Goal: Task Accomplishment & Management: Complete application form

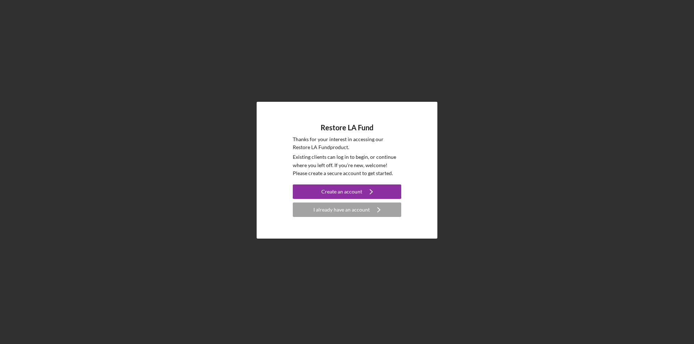
click at [192, 6] on div "Restore LA Fund Thanks for your interest in accessing our Restore LA Fund produ…" at bounding box center [347, 170] width 687 height 341
click at [343, 192] on div "Create an account" at bounding box center [341, 192] width 41 height 14
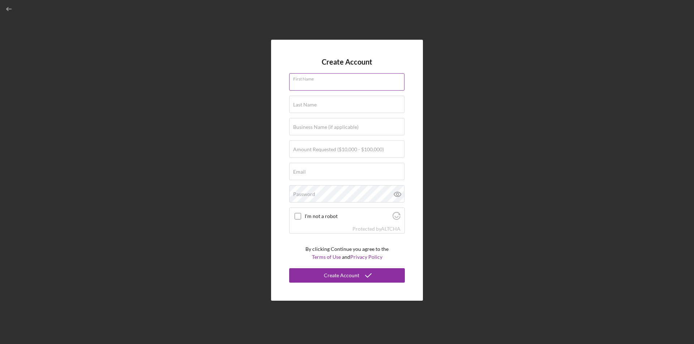
click at [344, 81] on div "First Name" at bounding box center [347, 82] width 116 height 18
type input "[PERSON_NAME]"
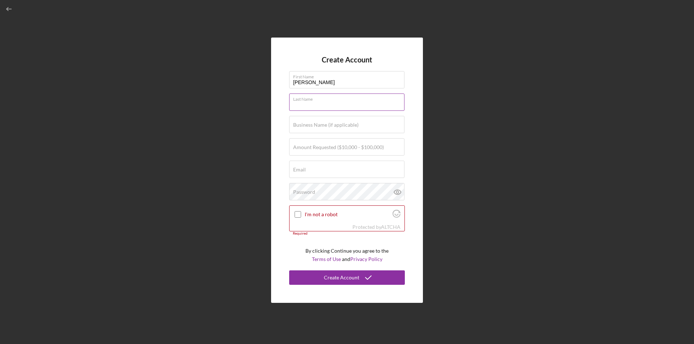
click at [350, 107] on input "Last Name" at bounding box center [346, 102] width 115 height 17
type input "Zar"
click at [329, 126] on label "Business Name (if applicable)" at bounding box center [325, 125] width 65 height 6
click at [329, 126] on input "Business Name (if applicable)" at bounding box center [346, 124] width 115 height 17
type input "La La Land Production & Design"
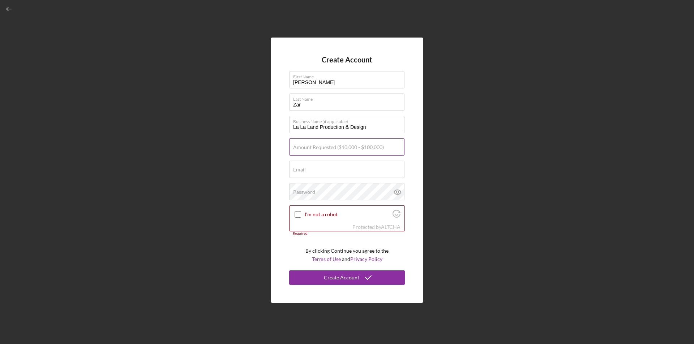
click at [317, 152] on input "Amount Requested ($10,000 - $100,000)" at bounding box center [346, 146] width 115 height 17
type input "$100,000"
type input "A"
type input "[EMAIL_ADDRESS][DOMAIN_NAME]"
click at [398, 190] on icon at bounding box center [398, 192] width 18 height 18
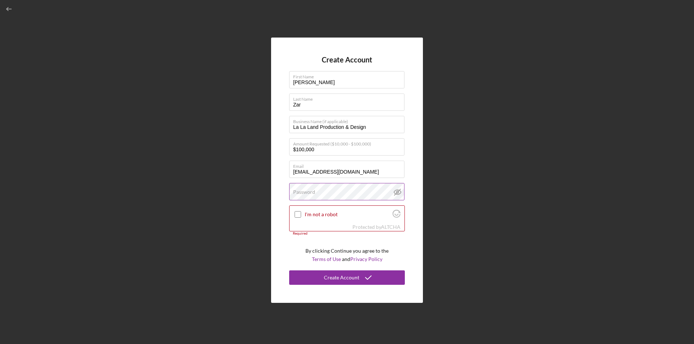
click at [399, 190] on line at bounding box center [397, 192] width 6 height 6
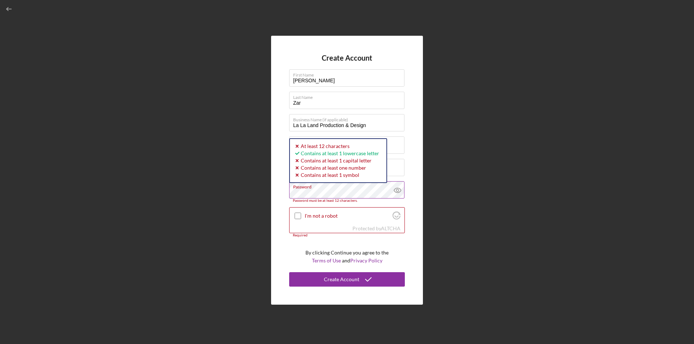
click at [398, 193] on icon at bounding box center [398, 190] width 18 height 18
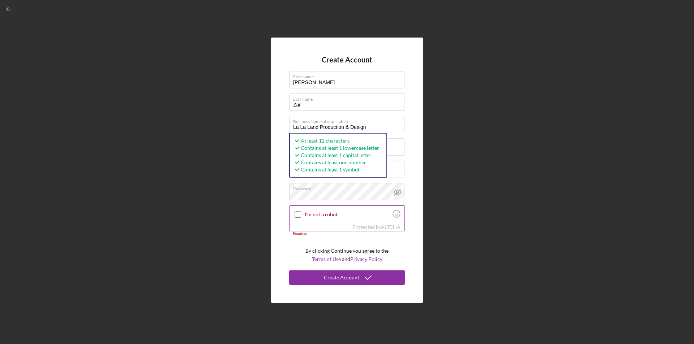
click at [297, 216] on input "I'm not a robot" at bounding box center [298, 214] width 7 height 7
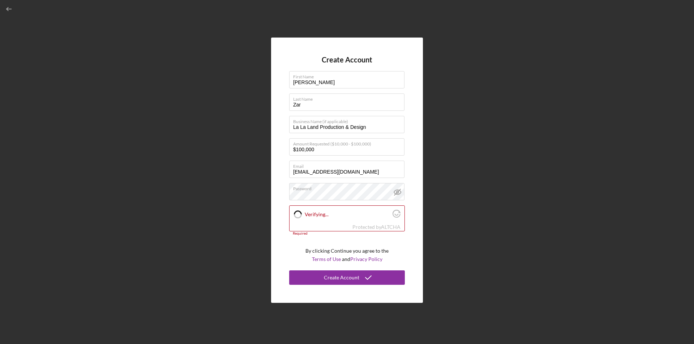
checkbox input "true"
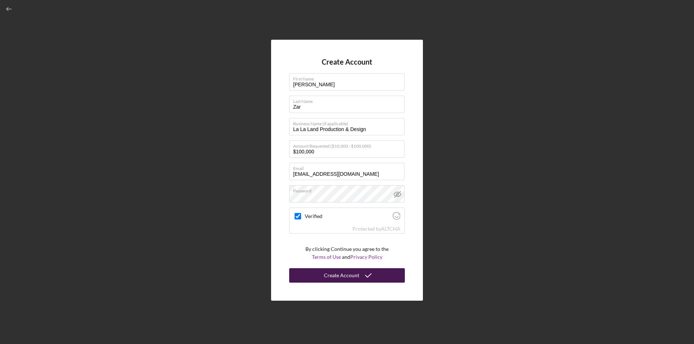
click at [356, 277] on div "Create Account" at bounding box center [341, 276] width 35 height 14
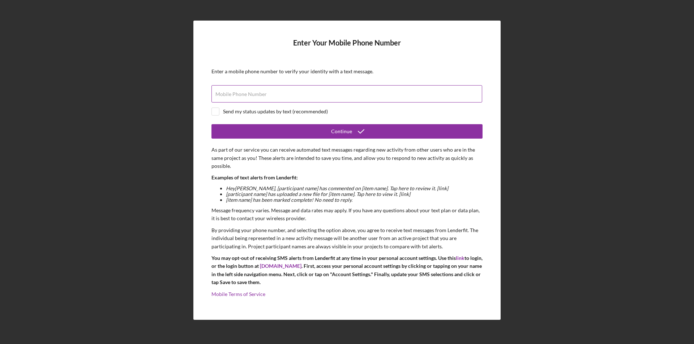
click at [430, 93] on div "Mobile Phone Number" at bounding box center [346, 94] width 271 height 18
click at [430, 93] on div "Mobile Phone Number (312) ###-#### Please enter a valid 10 digit phone number." at bounding box center [346, 94] width 271 height 18
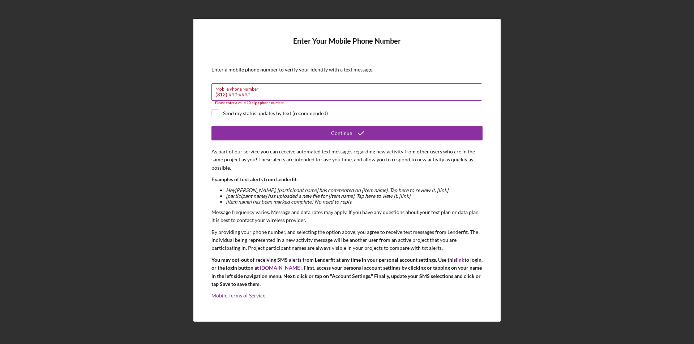
click at [434, 94] on input "(312) ###-####" at bounding box center [346, 91] width 271 height 17
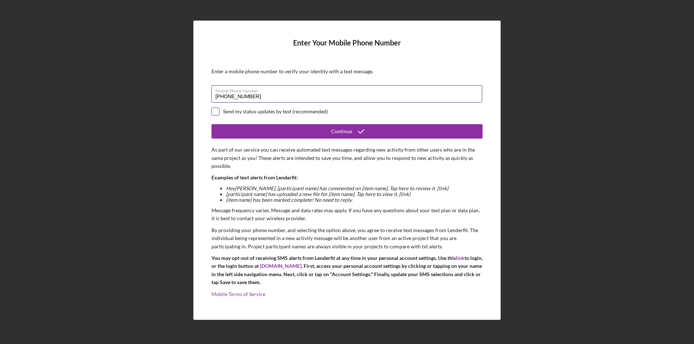
type input "[PHONE_NUMBER]"
click at [217, 114] on input "checkbox" at bounding box center [215, 111] width 7 height 7
checkbox input "true"
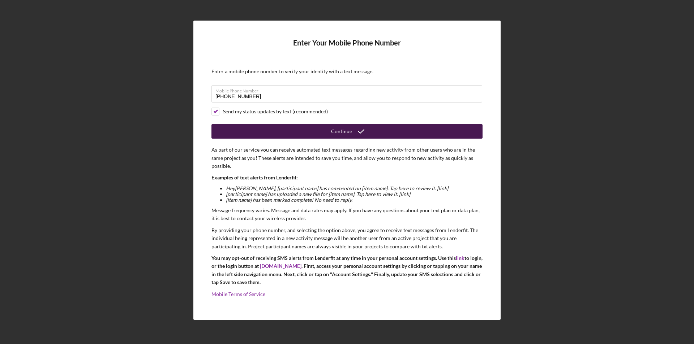
click at [375, 129] on button "Continue" at bounding box center [346, 131] width 271 height 14
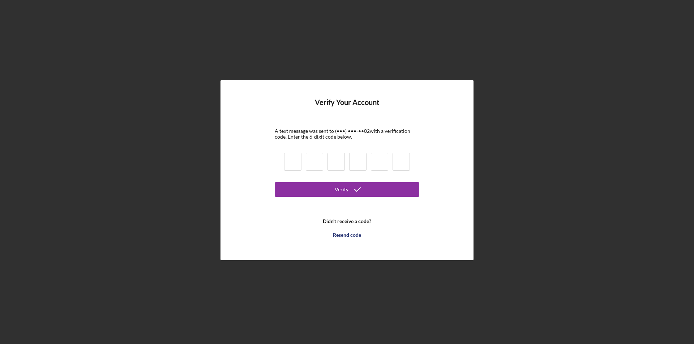
click at [294, 167] on input at bounding box center [292, 162] width 17 height 18
type input "5"
type input "6"
type input "4"
type input "1"
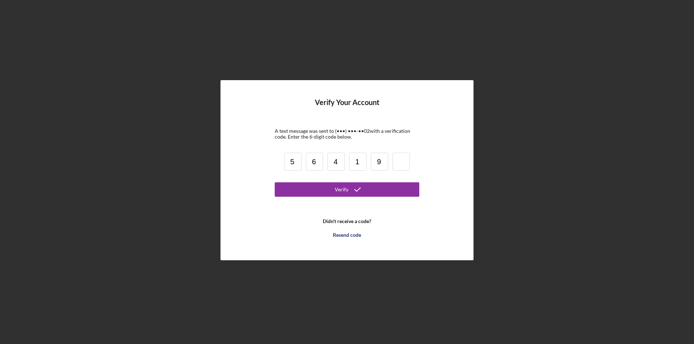
type input "9"
type input "7"
click at [391, 192] on button "Verify" at bounding box center [347, 190] width 145 height 14
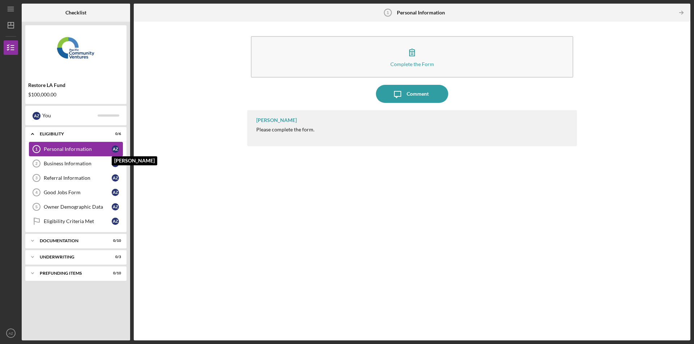
click at [113, 149] on div "A Z" at bounding box center [115, 149] width 7 height 7
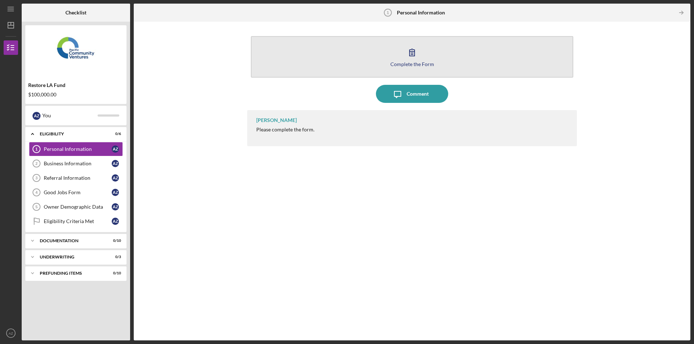
click at [411, 55] on icon "button" at bounding box center [412, 52] width 18 height 18
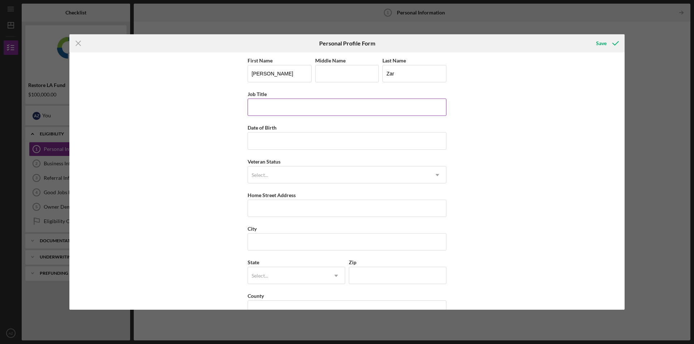
click at [330, 108] on input "Job Title" at bounding box center [347, 107] width 199 height 17
type input "CEO"
click at [365, 138] on input "Date of Birth" at bounding box center [347, 140] width 199 height 17
type input "[DATE]"
click at [567, 235] on div "First Name [PERSON_NAME] Middle Name Last Name [PERSON_NAME] Title CEO Date of …" at bounding box center [346, 180] width 555 height 257
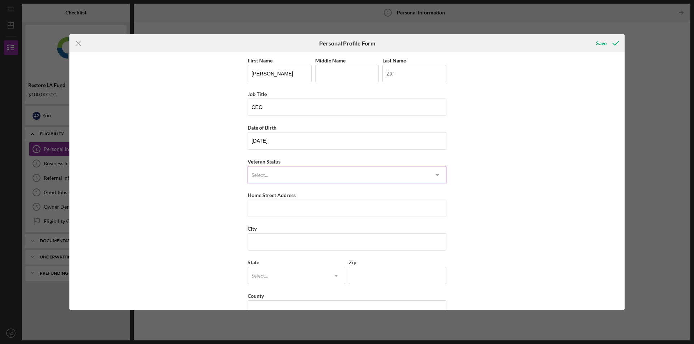
click at [426, 185] on div "First Name [PERSON_NAME] Middle Name Last Name [PERSON_NAME] Title CEO Date of …" at bounding box center [347, 190] width 199 height 269
click at [430, 178] on icon "Icon/Dropdown Arrow" at bounding box center [437, 175] width 17 height 17
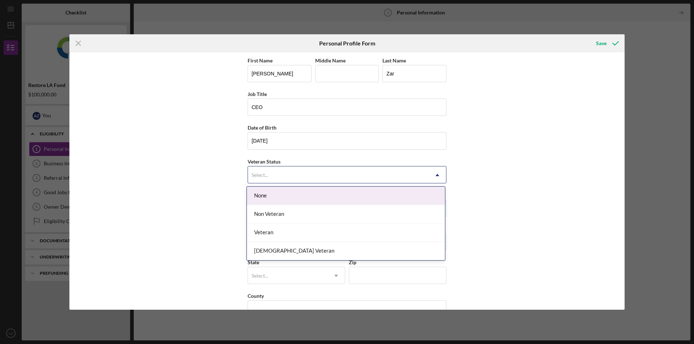
click at [408, 194] on div "None" at bounding box center [346, 196] width 198 height 18
click at [421, 180] on div "Select..." at bounding box center [338, 175] width 181 height 17
click at [396, 202] on div "None" at bounding box center [346, 196] width 198 height 18
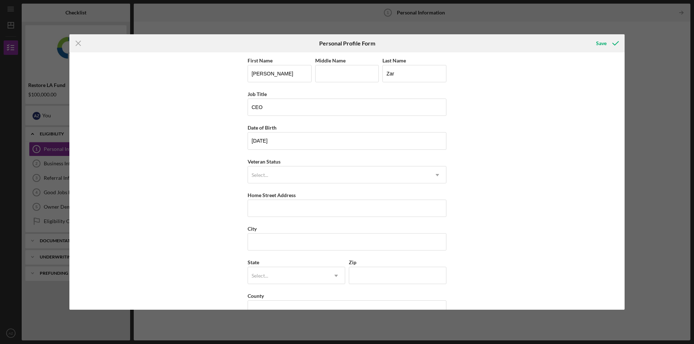
drag, startPoint x: 544, startPoint y: 113, endPoint x: 539, endPoint y: 117, distance: 7.2
click at [544, 113] on div "First Name [PERSON_NAME] Middle Name Last Name [PERSON_NAME] Title CEO Date of …" at bounding box center [346, 180] width 555 height 257
click at [388, 175] on div "Select..." at bounding box center [338, 175] width 181 height 17
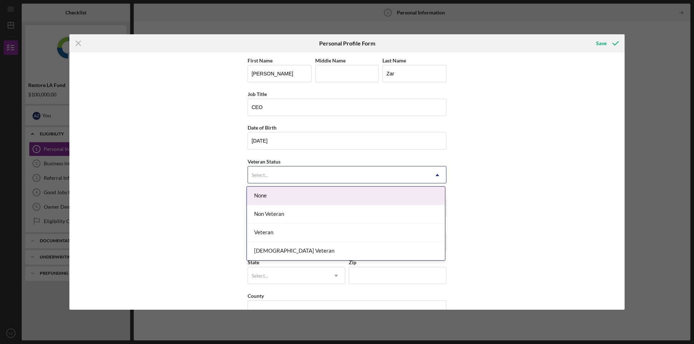
click at [360, 201] on div "None" at bounding box center [346, 196] width 198 height 18
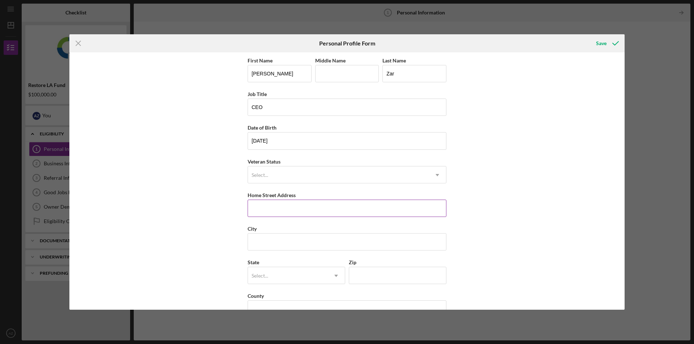
click at [347, 211] on input "Home Street Address" at bounding box center [347, 208] width 199 height 17
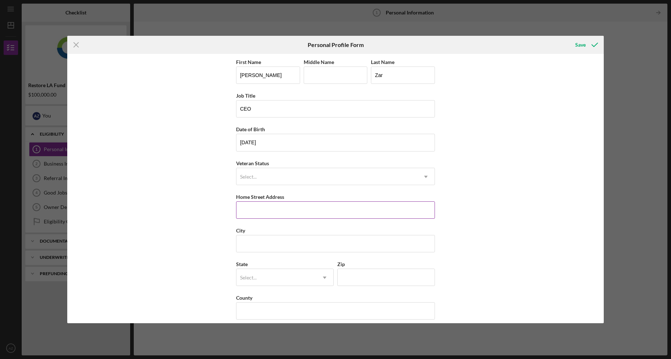
click at [282, 206] on input "Home Street Address" at bounding box center [335, 209] width 199 height 17
type input "[GEOGRAPHIC_DATA]"
type input "Pacific Palisades"
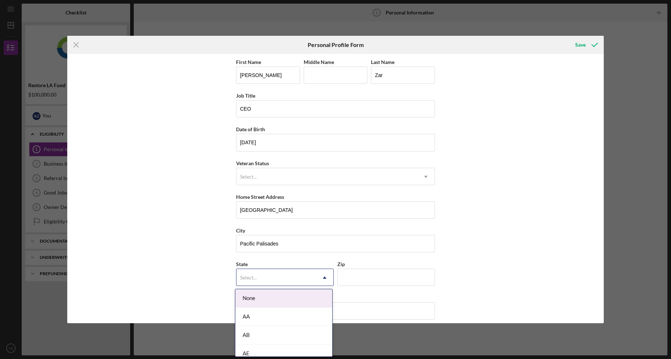
click at [312, 277] on div "Select..." at bounding box center [276, 277] width 80 height 17
type input "c"
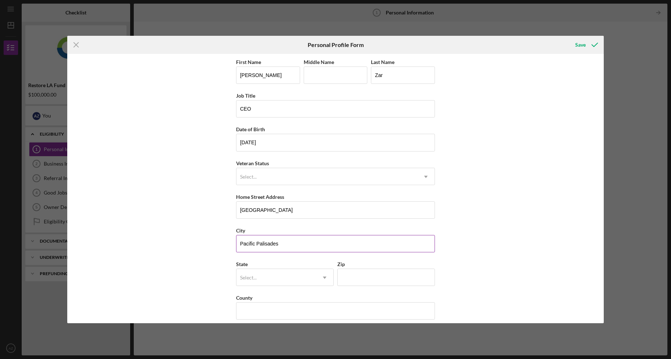
click at [355, 238] on input "Pacific Palisades" at bounding box center [335, 243] width 199 height 17
click at [245, 275] on div "Select..." at bounding box center [248, 278] width 17 height 6
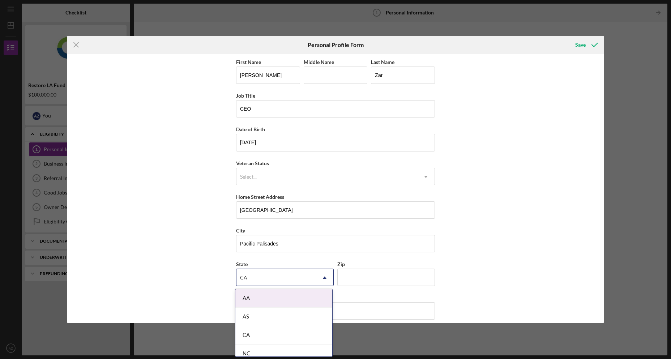
type input "[US_STATE]"
type input "90021"
type input "[GEOGRAPHIC_DATA]"
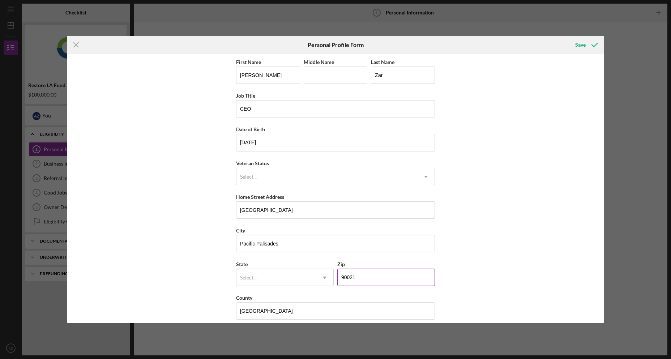
click at [377, 279] on input "90021" at bounding box center [386, 277] width 98 height 17
type input "90272"
click at [179, 221] on div "First Name [PERSON_NAME] Middle Name Last Name [PERSON_NAME] Title CEO Date of …" at bounding box center [335, 188] width 537 height 269
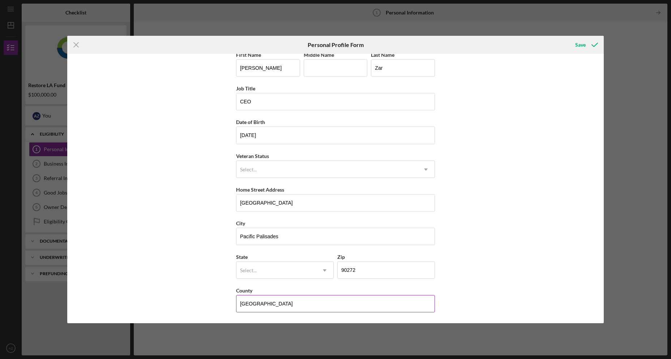
click at [290, 309] on input "[GEOGRAPHIC_DATA]" at bounding box center [335, 303] width 199 height 17
drag, startPoint x: 291, startPoint y: 306, endPoint x: 99, endPoint y: 303, distance: 191.2
click at [99, 303] on div "First Name [PERSON_NAME] Middle Name Last Name [PERSON_NAME] Title CEO Date of …" at bounding box center [335, 188] width 537 height 269
click at [262, 275] on div "Select..." at bounding box center [276, 270] width 80 height 17
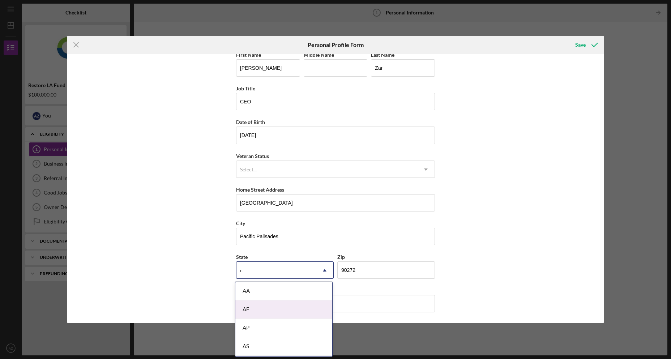
scroll to position [108, 0]
type input "[US_STATE]"
type input "[GEOGRAPHIC_DATA]"
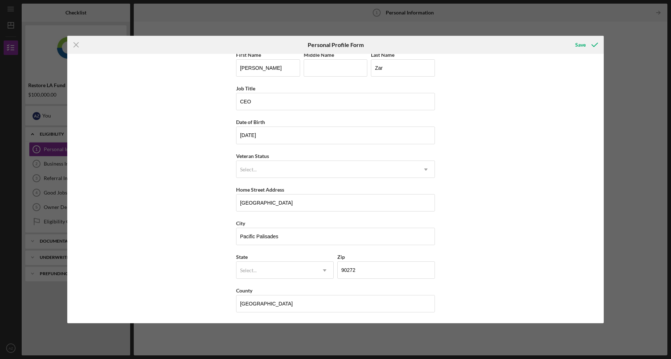
click at [218, 273] on div "First Name [PERSON_NAME] Middle Name Last Name [PERSON_NAME] Title CEO Date of …" at bounding box center [335, 188] width 537 height 269
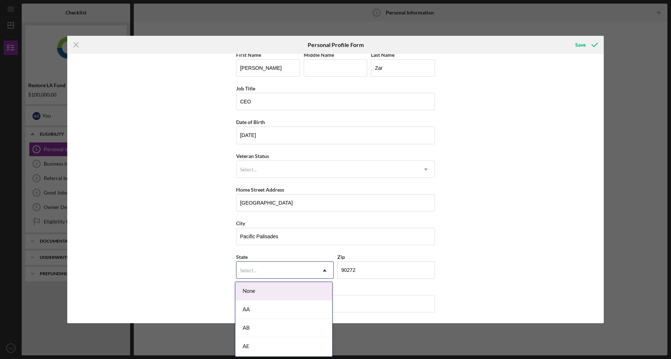
click at [306, 273] on div "Select..." at bounding box center [276, 270] width 80 height 17
type input "[US_STATE]"
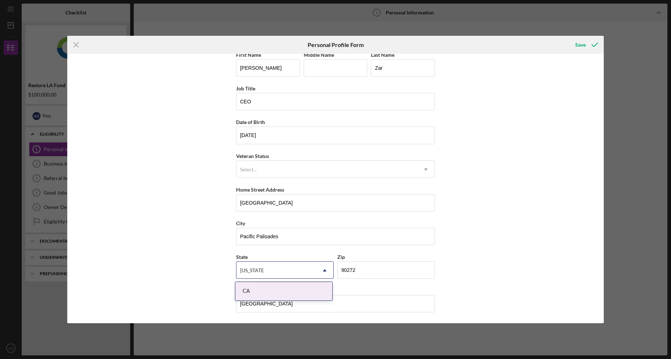
click at [250, 289] on div "CA" at bounding box center [283, 291] width 97 height 18
click at [155, 281] on div "First Name [PERSON_NAME] Middle Name Last Name [PERSON_NAME] Title CEO Date of …" at bounding box center [335, 188] width 537 height 269
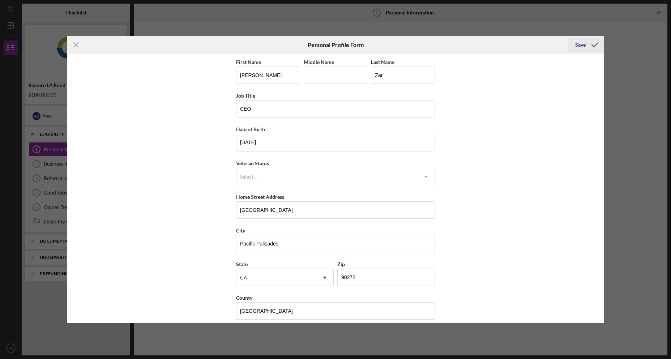
click at [579, 45] on div "Save" at bounding box center [580, 45] width 10 height 14
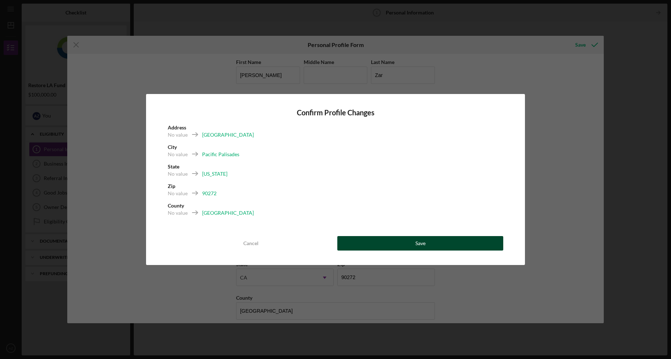
click at [414, 244] on button "Save" at bounding box center [420, 243] width 166 height 14
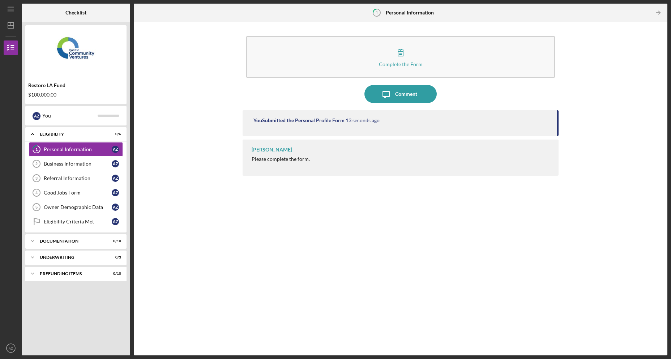
click at [229, 215] on div "Complete the Form Form Icon/Message Comment You Submitted the Personal Profile …" at bounding box center [400, 188] width 526 height 326
click at [62, 161] on div "Business Information" at bounding box center [78, 164] width 68 height 6
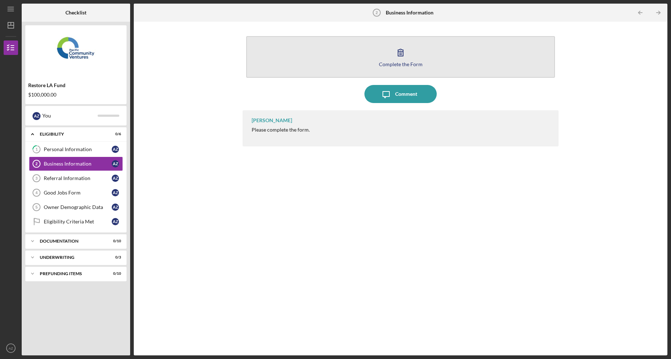
click at [399, 59] on icon "button" at bounding box center [400, 52] width 18 height 18
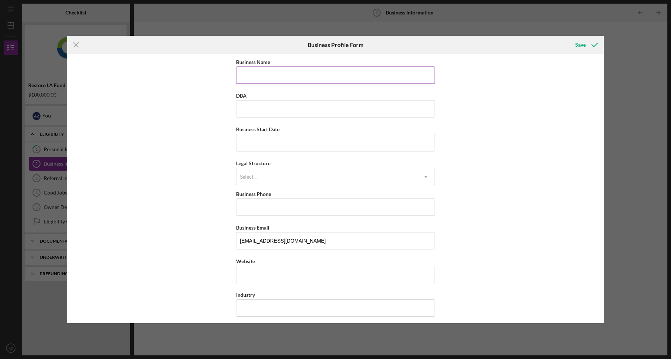
click at [367, 75] on input "Business Name" at bounding box center [335, 75] width 199 height 17
type input "La La Land Production & Design"
click at [280, 151] on input "Business Start Date" at bounding box center [335, 142] width 199 height 17
click at [318, 137] on input "Business Start Date" at bounding box center [335, 142] width 199 height 17
type input "[DATE]"
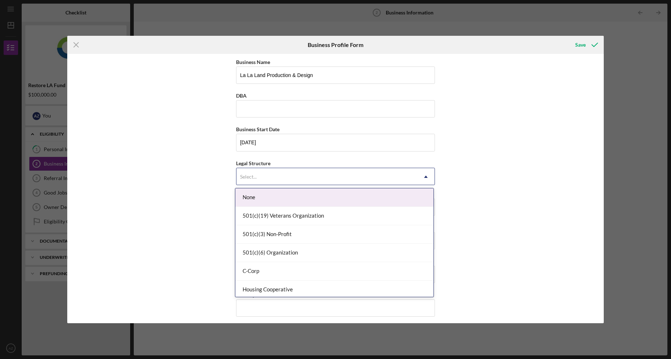
click at [313, 174] on div "Select..." at bounding box center [326, 176] width 181 height 17
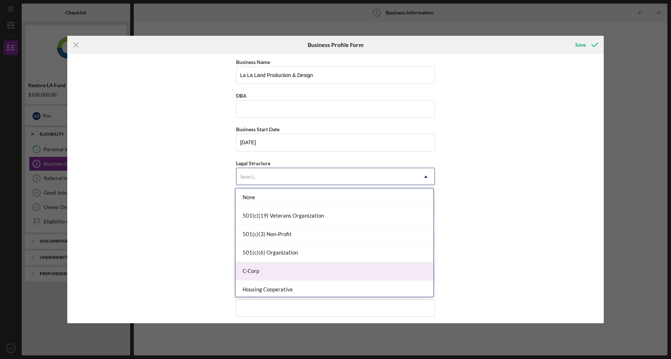
click at [268, 275] on div "C-Corp" at bounding box center [334, 271] width 198 height 18
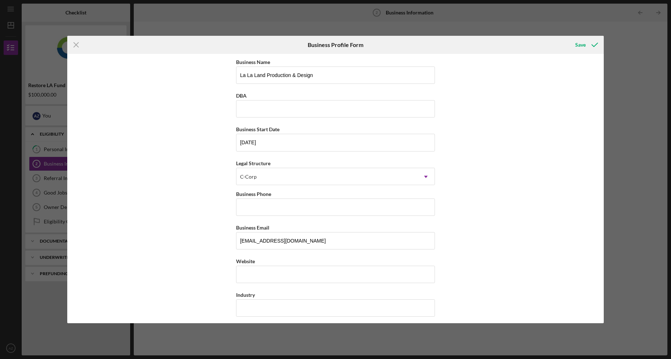
click at [147, 246] on div "Business Name La La Land Production & Design DBA Business Start Date [DATE] Leg…" at bounding box center [335, 188] width 537 height 269
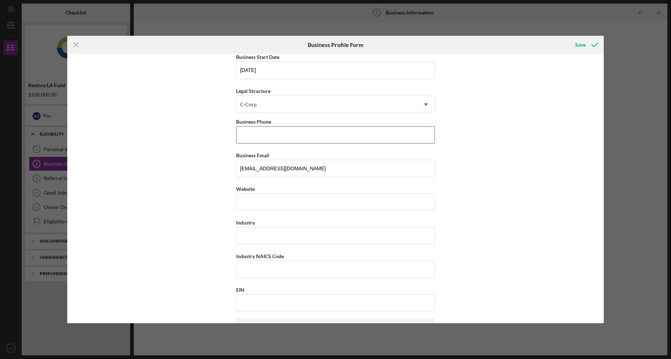
click at [341, 138] on input "Business Phone" at bounding box center [335, 134] width 199 height 17
click at [104, 146] on div "Business Name La La Land Production & Design DBA Business Start Date [DATE] Leg…" at bounding box center [335, 188] width 537 height 269
click at [300, 136] on input "Business Phone" at bounding box center [335, 134] width 199 height 17
type input "[PHONE_NUMBER]"
click at [277, 202] on input "Website" at bounding box center [335, 201] width 199 height 17
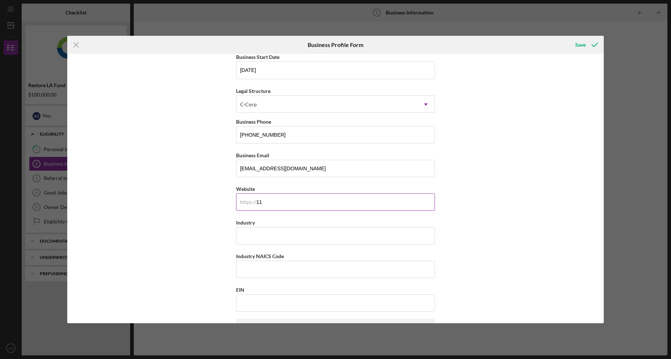
type input "1"
type input "[DOMAIN_NAME]"
type input "Manufacturing"
type input "316210"
click at [295, 301] on input "EIN" at bounding box center [335, 302] width 199 height 17
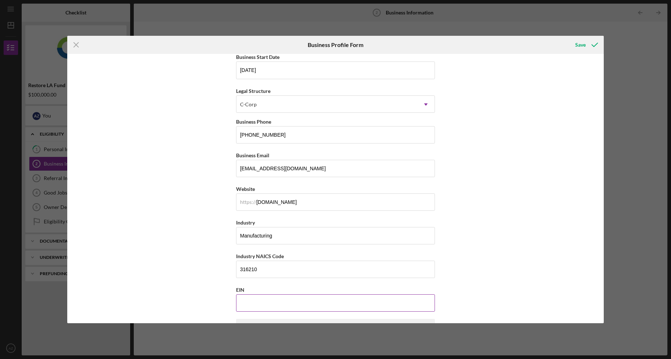
click at [293, 300] on input "EIN" at bounding box center [335, 302] width 199 height 17
paste input "[US_EMPLOYER_IDENTIFICATION_NUMBER]"
type input "[US_EMPLOYER_IDENTIFICATION_NUMBER]"
click at [133, 245] on div "Business Name La La Land Production & Design DBA Business Start Date [DATE] Leg…" at bounding box center [335, 188] width 537 height 269
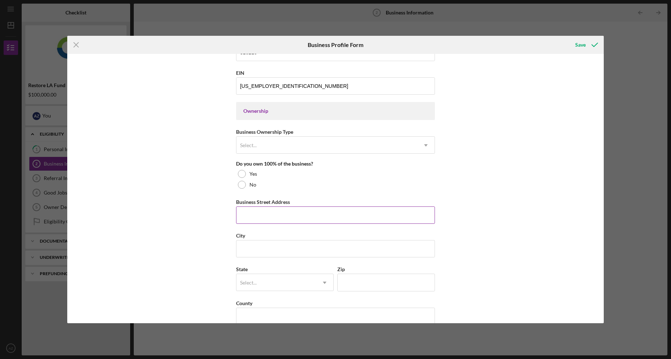
click at [303, 219] on input "Business Street Address" at bounding box center [335, 214] width 199 height 17
click at [240, 174] on div at bounding box center [242, 174] width 8 height 8
click at [308, 214] on input "Business Street Address" at bounding box center [335, 214] width 199 height 17
type input "[STREET_ADDRESS]"
type input "[GEOGRAPHIC_DATA]"
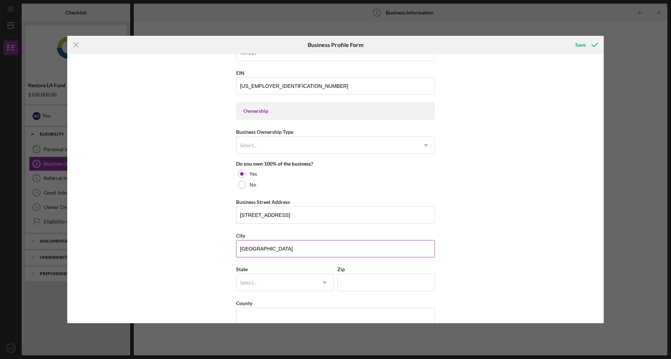
type input "[US_STATE]"
type input "90021"
type input "[US_STATE]"
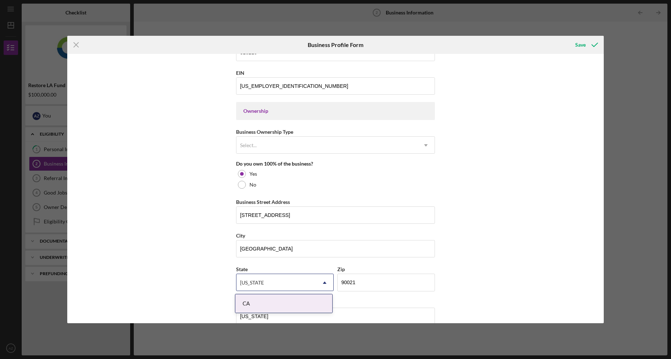
click at [512, 215] on div "Business Name La La Land Production & Design DBA Business Start Date [DATE] Leg…" at bounding box center [335, 188] width 537 height 269
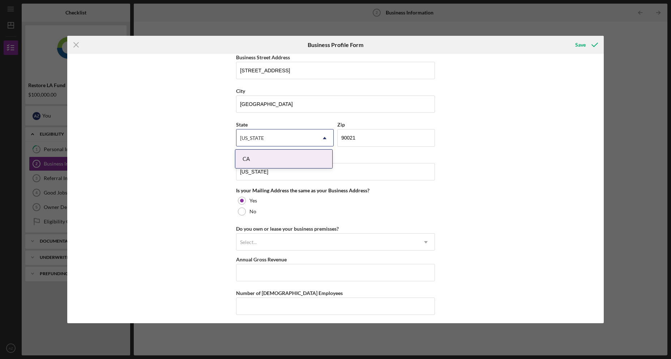
click at [505, 155] on div "Business Name La La Land Production & Design DBA Business Start Date [DATE] Leg…" at bounding box center [335, 188] width 537 height 269
click at [274, 154] on div "CA" at bounding box center [283, 159] width 97 height 18
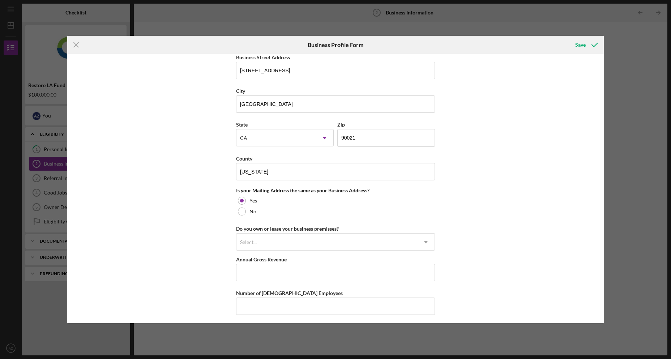
click at [519, 177] on div "Business Name La La Land Production & Design DBA Business Start Date [DATE] Leg…" at bounding box center [335, 188] width 537 height 269
drag, startPoint x: 301, startPoint y: 175, endPoint x: 168, endPoint y: 175, distance: 132.7
click at [168, 175] on div "Business Name La La Land Production & Design DBA Business Start Date [DATE] Leg…" at bounding box center [335, 188] width 537 height 269
click at [279, 99] on input "[GEOGRAPHIC_DATA]" at bounding box center [335, 103] width 199 height 17
drag, startPoint x: 279, startPoint y: 102, endPoint x: 193, endPoint y: 110, distance: 86.1
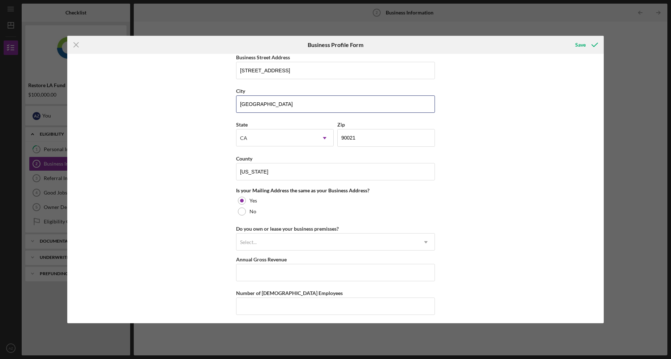
click at [193, 110] on div "Business Name La La Land Production & Design DBA Business Start Date [DATE] Leg…" at bounding box center [335, 188] width 537 height 269
click at [252, 172] on input "[US_STATE]" at bounding box center [335, 171] width 199 height 17
drag, startPoint x: 277, startPoint y: 171, endPoint x: 130, endPoint y: 171, distance: 146.4
click at [130, 171] on div "Business Name La La Land Production & Design DBA Business Start Date [DATE] Leg…" at bounding box center [335, 188] width 537 height 269
paste input "[GEOGRAPHIC_DATA]"
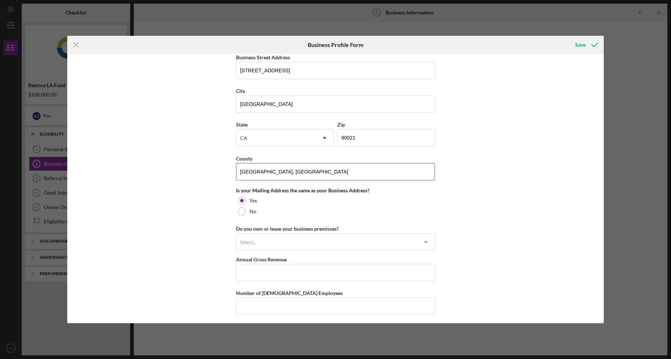
click at [266, 172] on input "[GEOGRAPHIC_DATA], [GEOGRAPHIC_DATA]" at bounding box center [335, 171] width 199 height 17
type input "[GEOGRAPHIC_DATA], [GEOGRAPHIC_DATA]"
drag, startPoint x: 206, startPoint y: 163, endPoint x: 201, endPoint y: 164, distance: 5.1
click at [205, 163] on div "Business Name La La Land Production & Design DBA Business Start Date [DATE] Leg…" at bounding box center [335, 188] width 537 height 269
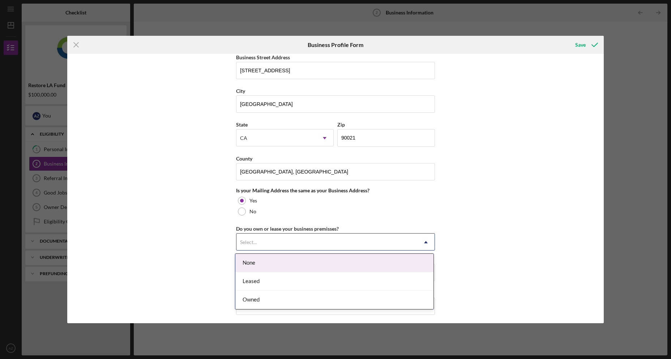
click at [341, 247] on div "Select..." at bounding box center [326, 242] width 181 height 17
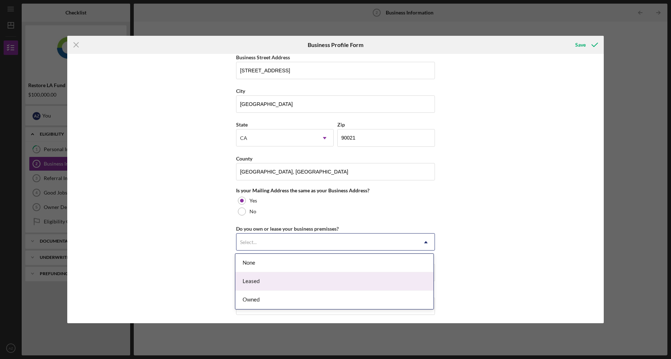
click at [319, 274] on div "Leased" at bounding box center [334, 281] width 198 height 18
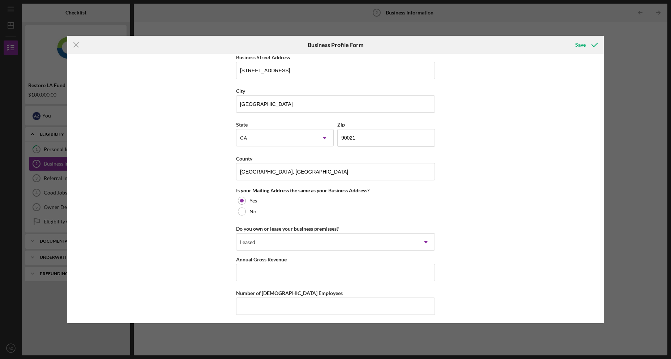
click at [171, 265] on div "Business Name La La Land Production & Design DBA Business Start Date [DATE] Leg…" at bounding box center [335, 188] width 537 height 269
click at [266, 270] on input "Annual Gross Revenue" at bounding box center [335, 272] width 199 height 17
click at [122, 211] on div "Business Name La La Land Production & Design DBA Business Start Date [DATE] Leg…" at bounding box center [335, 188] width 537 height 269
click at [306, 270] on input "Annual Gross Revenue" at bounding box center [335, 272] width 199 height 17
type input "$1,350,000"
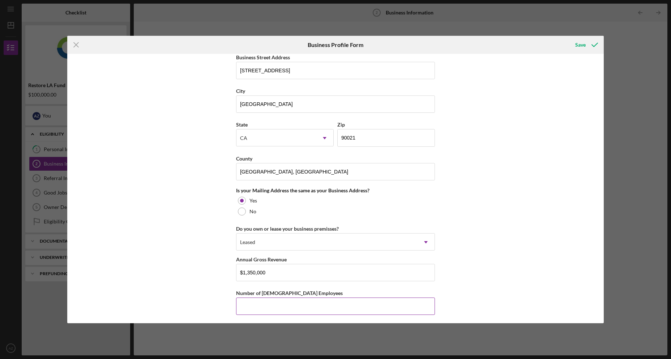
click at [301, 306] on input "Number of [DEMOGRAPHIC_DATA] Employees" at bounding box center [335, 305] width 199 height 17
click at [286, 304] on input "Number of [DEMOGRAPHIC_DATA] Employees" at bounding box center [335, 305] width 199 height 17
type input "19"
click at [565, 210] on div "Business Name La La Land Production & Design DBA Business Start Date [DATE] Leg…" at bounding box center [335, 188] width 537 height 269
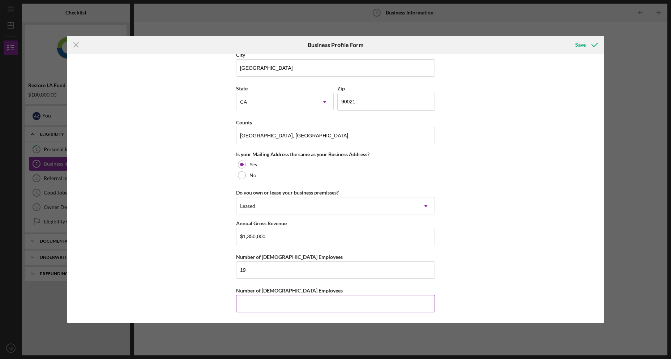
click at [331, 308] on input "Number of [DEMOGRAPHIC_DATA] Employees" at bounding box center [335, 303] width 199 height 17
type input "0"
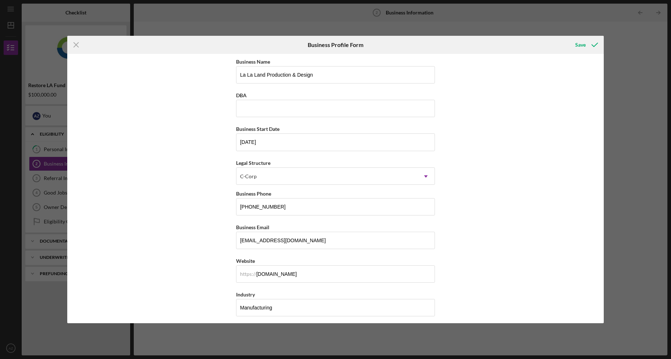
scroll to position [0, 0]
click at [584, 45] on div "Save" at bounding box center [580, 45] width 10 height 14
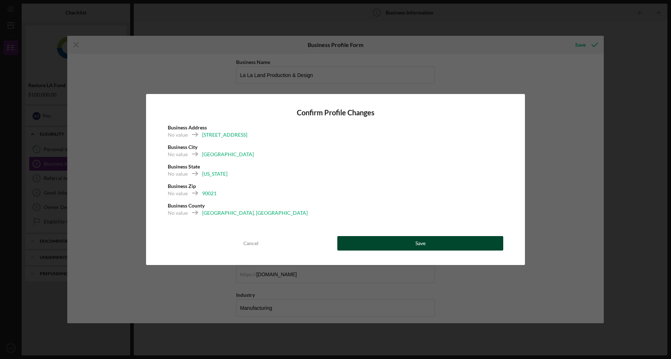
click at [430, 245] on button "Save" at bounding box center [420, 243] width 166 height 14
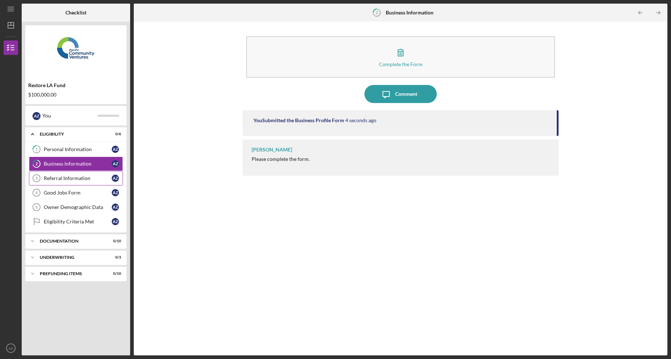
click at [57, 178] on div "Referral Information" at bounding box center [78, 178] width 68 height 6
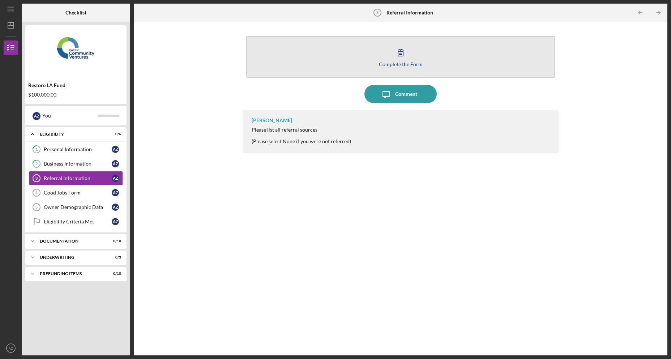
click at [411, 51] on button "Complete the Form Form" at bounding box center [400, 57] width 309 height 42
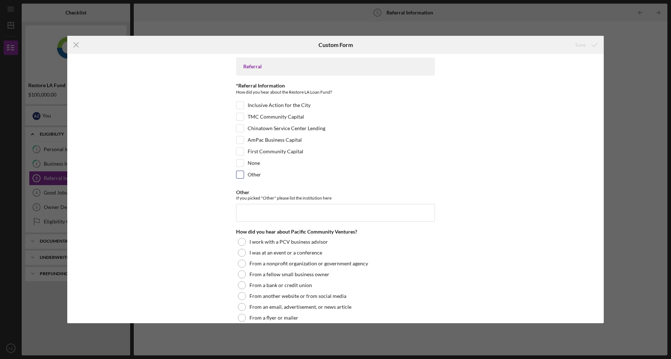
click at [236, 177] on input "Other" at bounding box center [239, 174] width 7 height 7
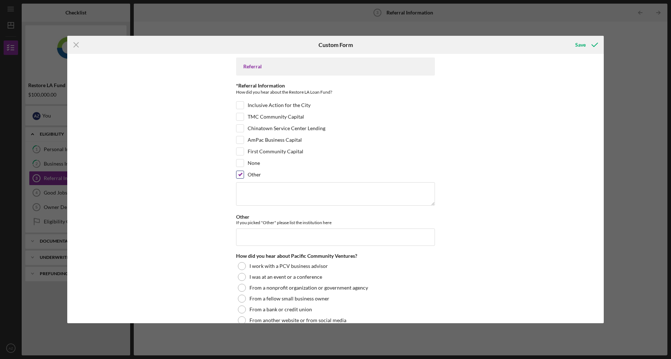
click at [241, 176] on input "Other" at bounding box center [239, 174] width 7 height 7
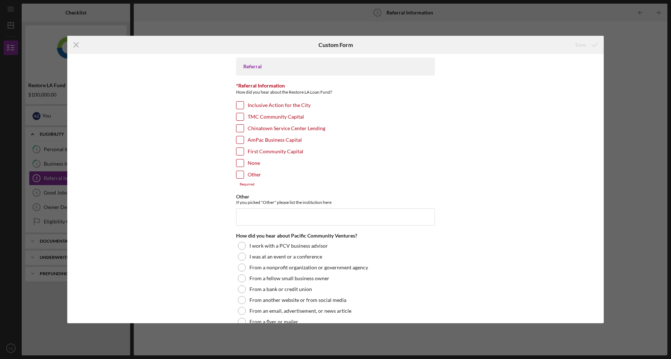
click at [240, 177] on input "Other" at bounding box center [239, 174] width 7 height 7
checkbox input "true"
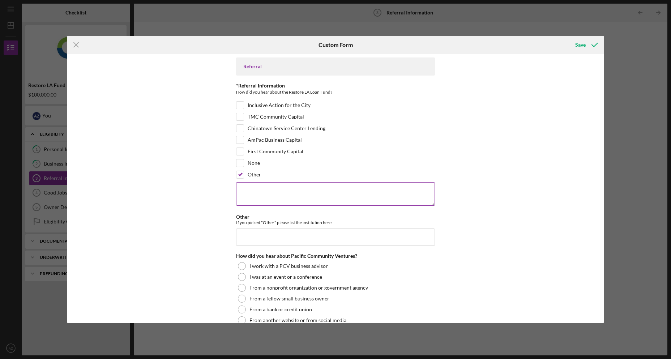
click at [296, 202] on textarea at bounding box center [335, 193] width 199 height 23
click at [498, 172] on div "Referral *Referral Information How did you hear about the Restore LA Loan Fund?…" at bounding box center [335, 188] width 537 height 269
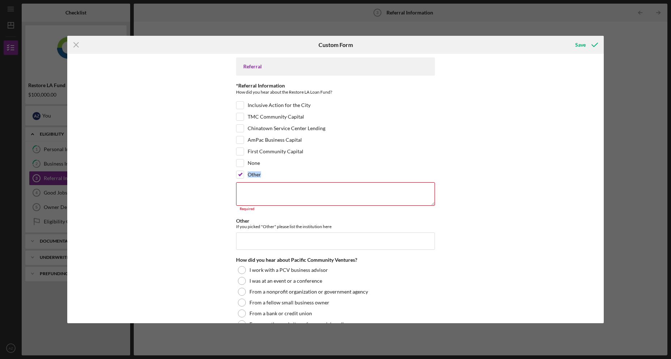
click at [497, 170] on div "Referral *Referral Information How did you hear about the Restore LA Loan Fund?…" at bounding box center [335, 188] width 537 height 269
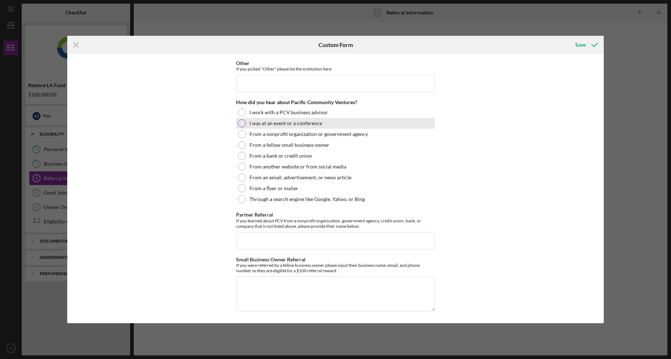
drag, startPoint x: 438, startPoint y: 129, endPoint x: 431, endPoint y: 128, distance: 6.9
click at [439, 129] on div "Referral *Referral Information How did you hear about the Restore LA Loan Fund?…" at bounding box center [335, 188] width 537 height 269
click at [246, 114] on div "I work with a PCV business advisor" at bounding box center [335, 112] width 199 height 11
click at [241, 123] on div at bounding box center [242, 123] width 8 height 8
click at [290, 294] on textarea "Small Business Owner Referral" at bounding box center [335, 294] width 199 height 35
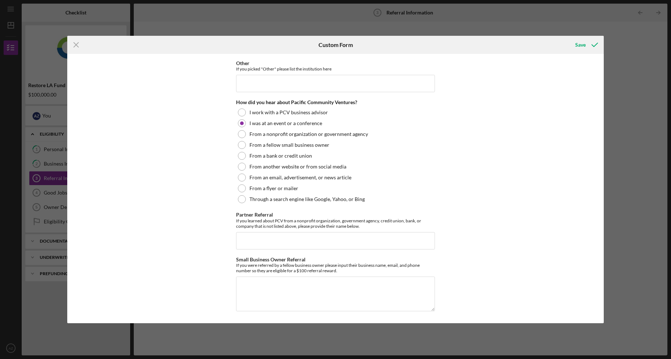
click at [477, 280] on div "Referral *Referral Information How did you hear about the Restore LA Loan Fund?…" at bounding box center [335, 188] width 537 height 269
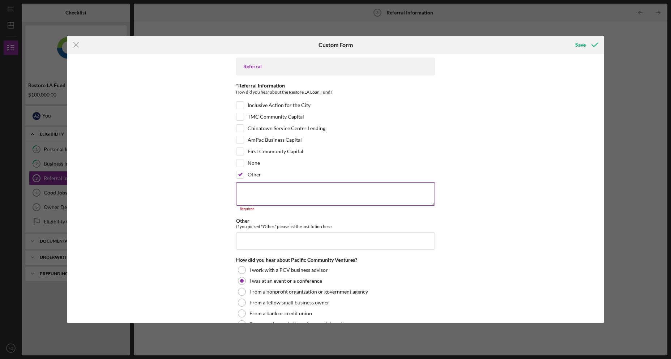
click at [334, 190] on textarea at bounding box center [335, 193] width 199 height 23
type textarea "s"
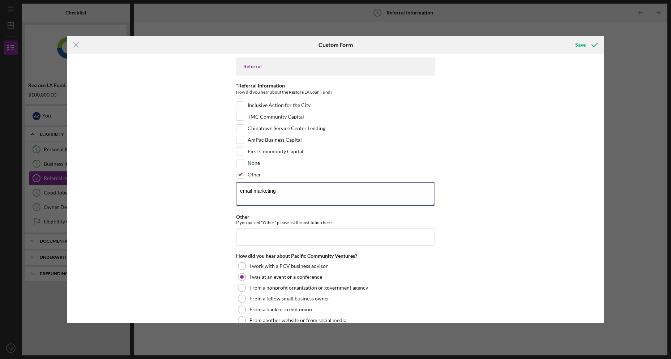
type textarea "email marketing"
drag, startPoint x: 291, startPoint y: 191, endPoint x: 89, endPoint y: 174, distance: 202.8
click at [89, 174] on div "Referral *Referral Information How did you hear about the Restore LA Loan Fund?…" at bounding box center [335, 188] width 537 height 269
click at [284, 235] on input "Other" at bounding box center [335, 236] width 199 height 17
paste input "email marketing"
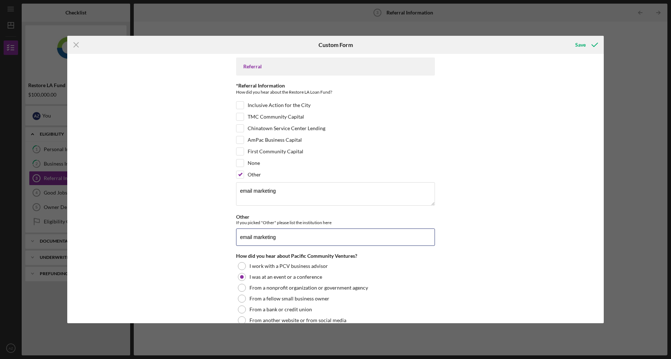
scroll to position [154, 0]
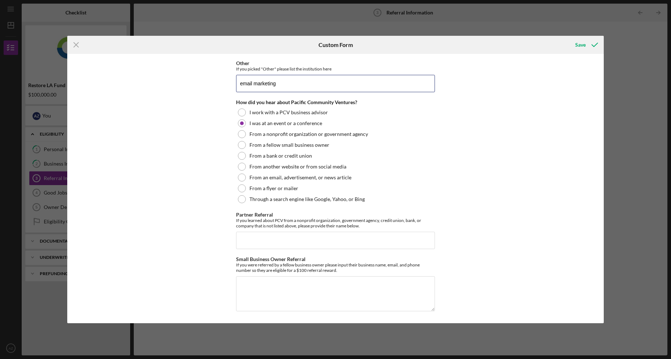
type input "email marketing"
click at [511, 233] on div "Referral *Referral Information How did you hear about the Restore LA Loan Fund?…" at bounding box center [335, 188] width 537 height 269
click at [576, 42] on div "Save" at bounding box center [580, 45] width 10 height 14
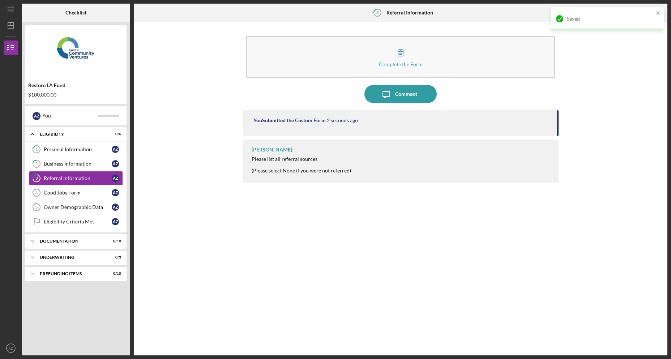
click at [259, 255] on div "You Submitted the Custom Form 2 seconds ago [PERSON_NAME] Please list all refer…" at bounding box center [401, 227] width 316 height 234
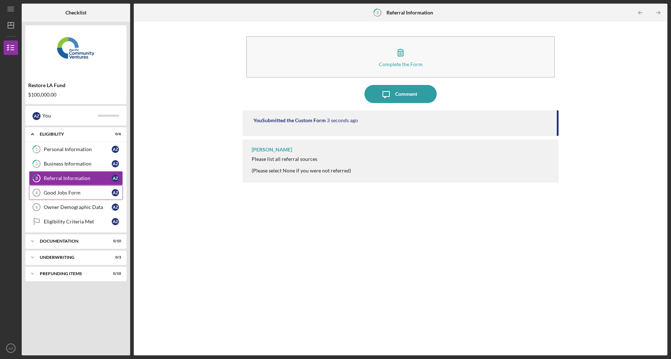
click at [72, 193] on div "Good Jobs Form" at bounding box center [78, 193] width 68 height 6
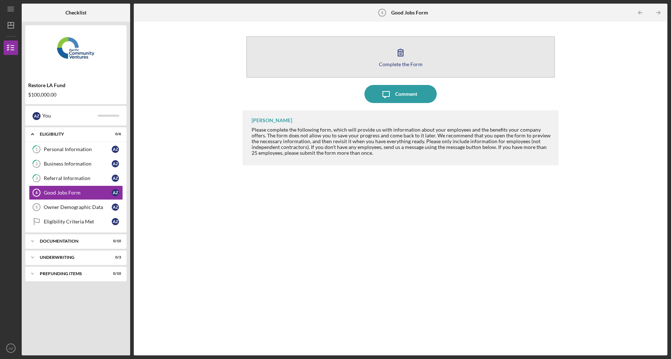
click at [406, 57] on icon "button" at bounding box center [400, 52] width 18 height 18
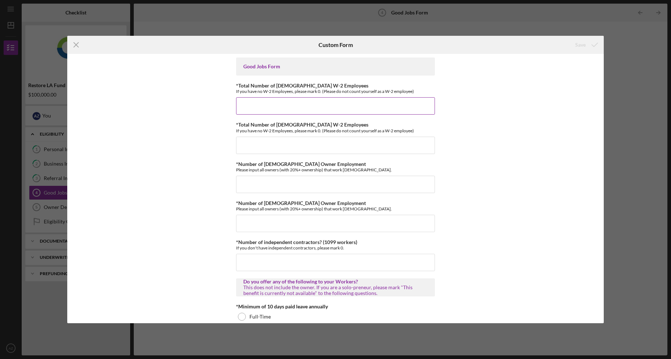
click at [383, 109] on input "*Total Number of [DEMOGRAPHIC_DATA] W-2 Employees" at bounding box center [335, 105] width 199 height 17
type input "19"
click at [348, 146] on input "*Total Number of [DEMOGRAPHIC_DATA] W-2 Employees" at bounding box center [335, 145] width 199 height 17
type input "0"
click at [285, 181] on input "*Number of [DEMOGRAPHIC_DATA] Owner Employment" at bounding box center [335, 184] width 199 height 17
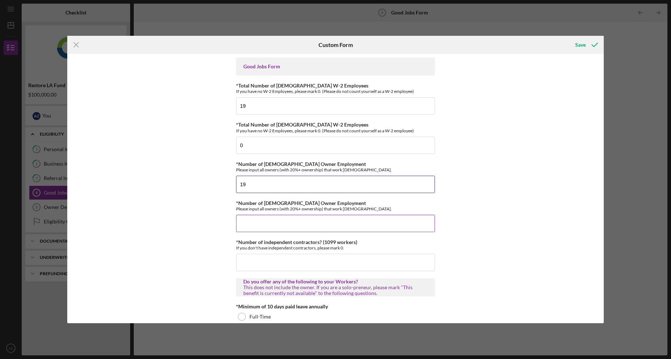
type input "19"
click at [368, 225] on input "*Number of [DEMOGRAPHIC_DATA] Owner Employment" at bounding box center [335, 223] width 199 height 17
type input "0"
click at [108, 211] on div "Good Jobs Form *Total Number of [DEMOGRAPHIC_DATA] W-2 Employees If you have no…" at bounding box center [335, 188] width 537 height 269
click at [160, 218] on div "Good Jobs Form *Total Number of [DEMOGRAPHIC_DATA] W-2 Employees If you have no…" at bounding box center [335, 188] width 537 height 269
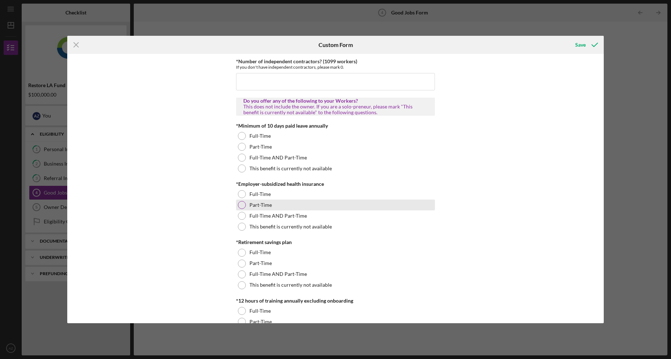
scroll to position [36, 0]
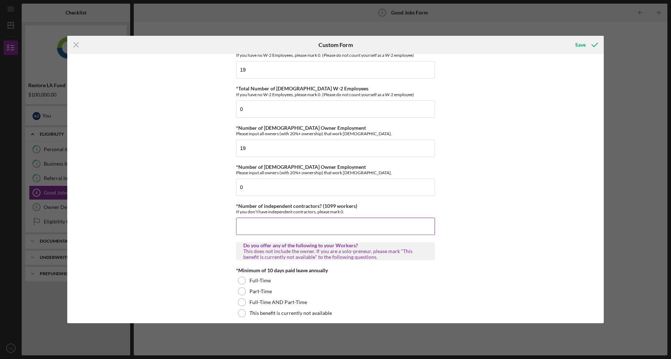
click at [286, 219] on input "*Number of independent contractors? (1099 workers)" at bounding box center [335, 226] width 199 height 17
type input "0"
drag, startPoint x: 187, startPoint y: 209, endPoint x: 190, endPoint y: 207, distance: 3.9
click at [189, 208] on div "Good Jobs Form *Total Number of [DEMOGRAPHIC_DATA] W-2 Employees If you have no…" at bounding box center [335, 188] width 537 height 269
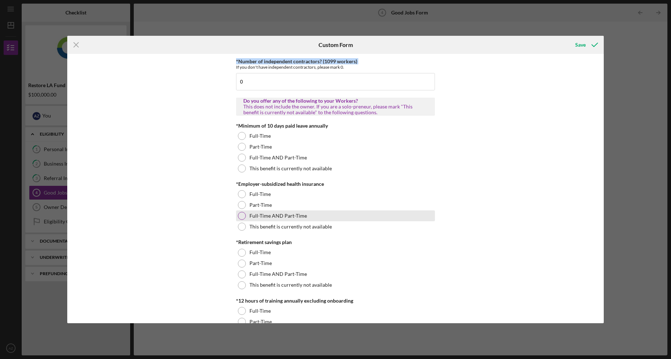
scroll to position [145, 0]
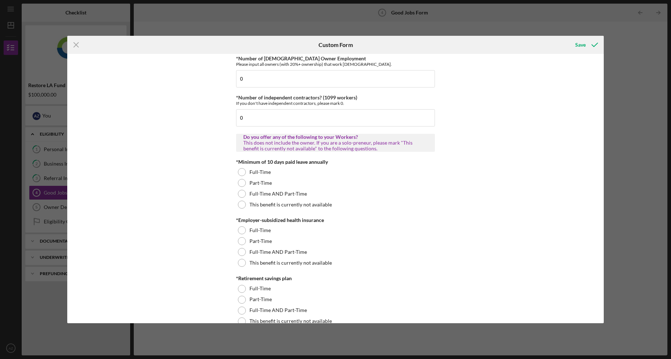
click at [176, 217] on div "Good Jobs Form *Total Number of [DEMOGRAPHIC_DATA] W-2 Employees If you have no…" at bounding box center [335, 188] width 537 height 269
click at [231, 204] on div "Good Jobs Form *Total Number of [DEMOGRAPHIC_DATA] W-2 Employees If you have no…" at bounding box center [335, 188] width 537 height 269
click at [240, 204] on div at bounding box center [242, 205] width 8 height 8
click at [238, 260] on div at bounding box center [242, 263] width 8 height 8
click at [180, 254] on div "Good Jobs Form *Total Number of [DEMOGRAPHIC_DATA] W-2 Employees If you have no…" at bounding box center [335, 188] width 537 height 269
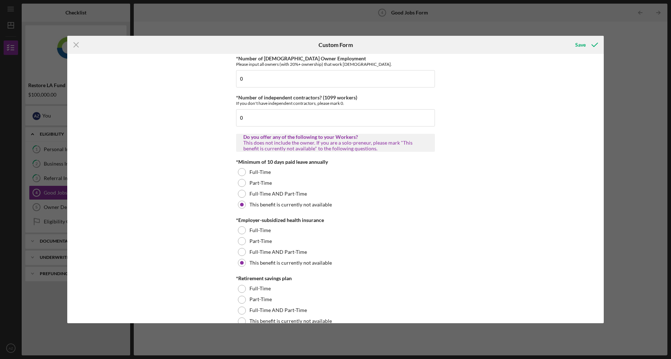
scroll to position [325, 0]
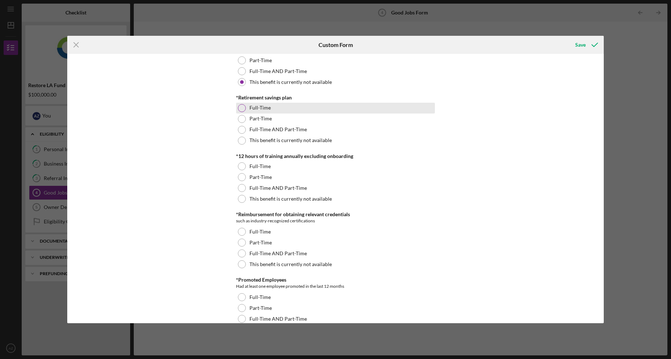
click at [242, 110] on div at bounding box center [242, 108] width 8 height 8
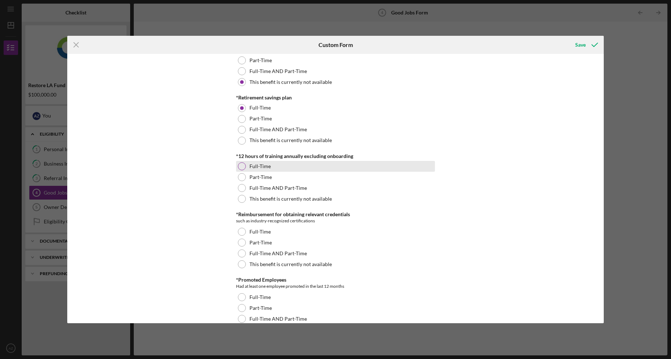
click at [247, 166] on div "Full-Time" at bounding box center [335, 166] width 199 height 11
click at [168, 224] on div "Good Jobs Form *Total Number of [DEMOGRAPHIC_DATA] W-2 Employees If you have no…" at bounding box center [335, 188] width 537 height 269
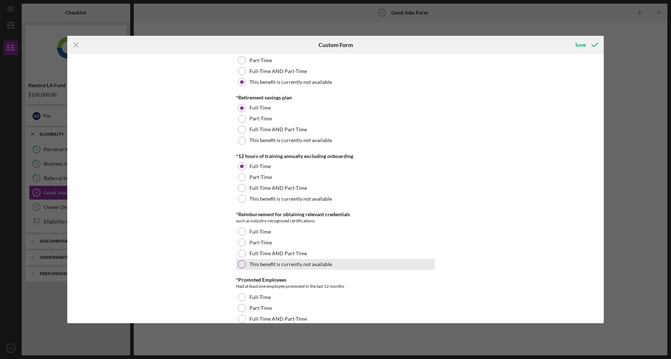
click at [239, 266] on div at bounding box center [242, 264] width 8 height 8
click at [136, 243] on div "Good Jobs Form *Total Number of [DEMOGRAPHIC_DATA] W-2 Employees If you have no…" at bounding box center [335, 188] width 537 height 269
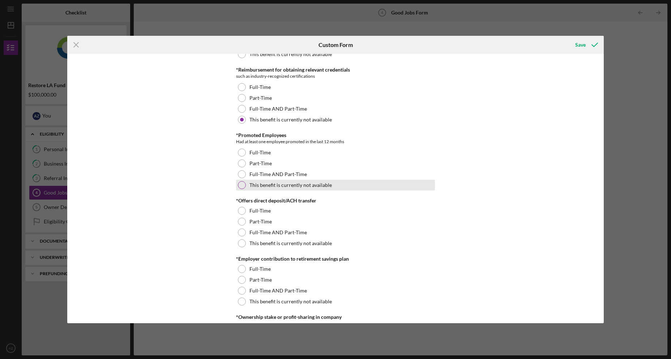
click at [241, 182] on div at bounding box center [242, 185] width 8 height 8
click at [180, 191] on div "Good Jobs Form *Total Number of [DEMOGRAPHIC_DATA] W-2 Employees If you have no…" at bounding box center [335, 188] width 537 height 269
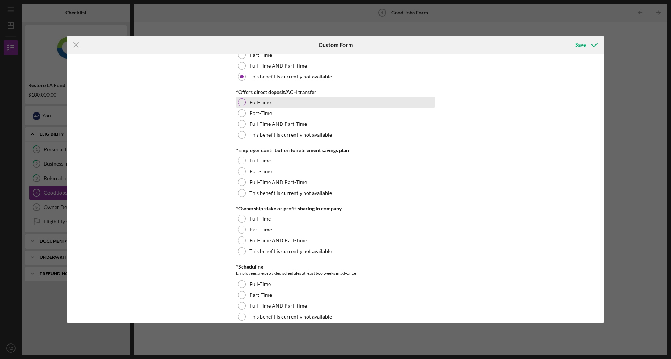
click at [243, 103] on div at bounding box center [242, 102] width 8 height 8
click at [457, 231] on div "Good Jobs Form *Total Number of [DEMOGRAPHIC_DATA] W-2 Employees If you have no…" at bounding box center [335, 188] width 537 height 269
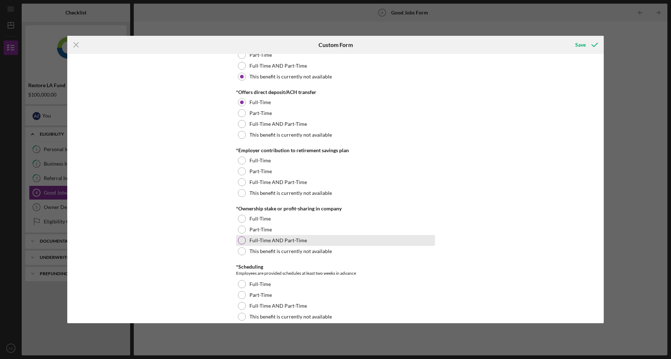
drag, startPoint x: 188, startPoint y: 238, endPoint x: 255, endPoint y: 240, distance: 66.9
click at [192, 237] on div "Good Jobs Form *Total Number of [DEMOGRAPHIC_DATA] W-2 Employees If you have no…" at bounding box center [335, 188] width 537 height 269
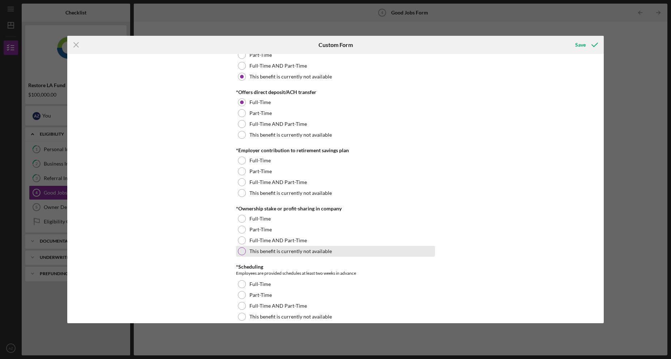
click at [240, 252] on div at bounding box center [242, 251] width 8 height 8
click at [142, 204] on div "Good Jobs Form *Total Number of [DEMOGRAPHIC_DATA] W-2 Employees If you have no…" at bounding box center [335, 188] width 537 height 269
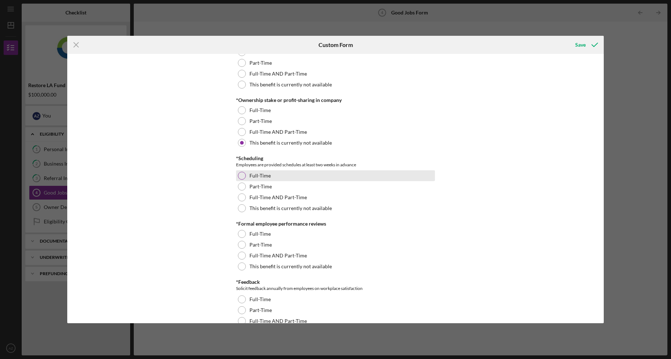
click at [239, 174] on div at bounding box center [242, 176] width 8 height 8
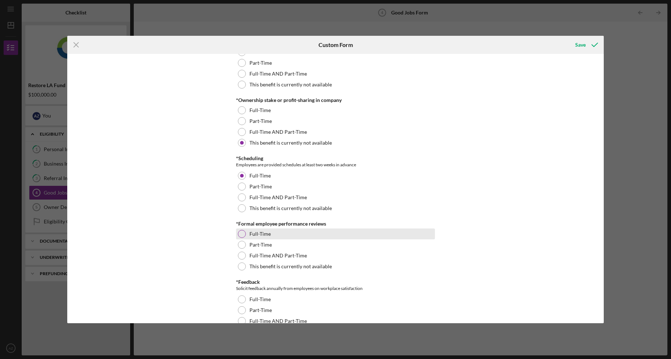
click at [240, 233] on div at bounding box center [242, 234] width 8 height 8
click at [163, 239] on div "Good Jobs Form *Total Number of [DEMOGRAPHIC_DATA] W-2 Employees If you have no…" at bounding box center [335, 188] width 537 height 269
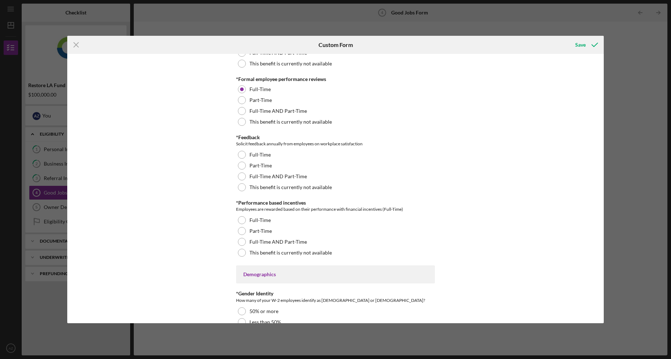
click at [166, 243] on div "Good Jobs Form *Total Number of [DEMOGRAPHIC_DATA] W-2 Employees If you have no…" at bounding box center [335, 188] width 537 height 269
click at [243, 253] on div at bounding box center [242, 253] width 8 height 8
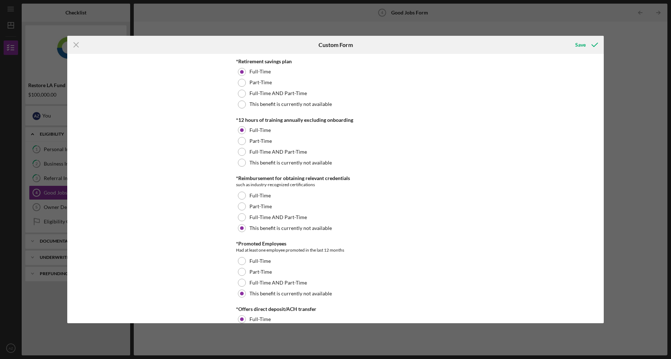
scroll to position [578, 0]
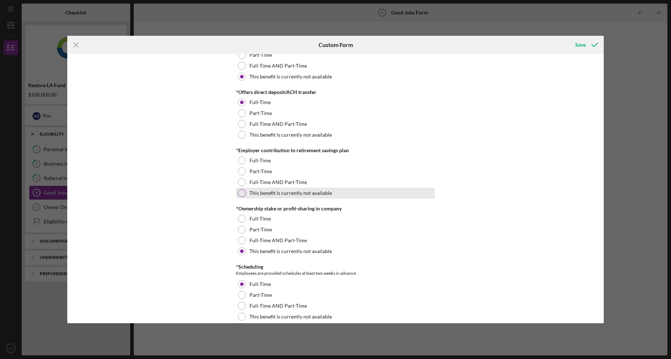
drag, startPoint x: 241, startPoint y: 192, endPoint x: 393, endPoint y: 193, distance: 151.5
click at [242, 192] on div at bounding box center [242, 193] width 8 height 8
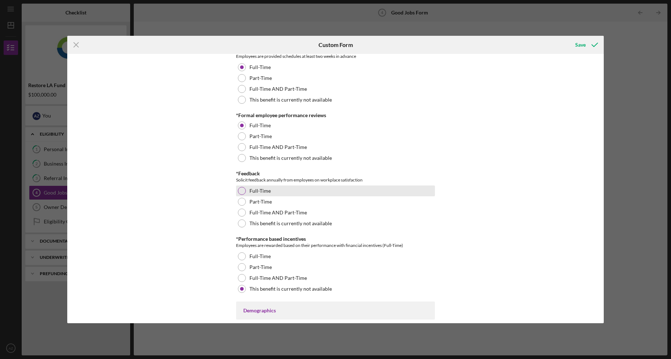
drag, startPoint x: 241, startPoint y: 191, endPoint x: 307, endPoint y: 189, distance: 65.1
click at [247, 189] on div "Full-Time" at bounding box center [335, 190] width 199 height 11
click at [138, 249] on div "Good Jobs Form *Total Number of [DEMOGRAPHIC_DATA] W-2 Employees If you have no…" at bounding box center [335, 188] width 537 height 269
